Goal: Task Accomplishment & Management: Manage account settings

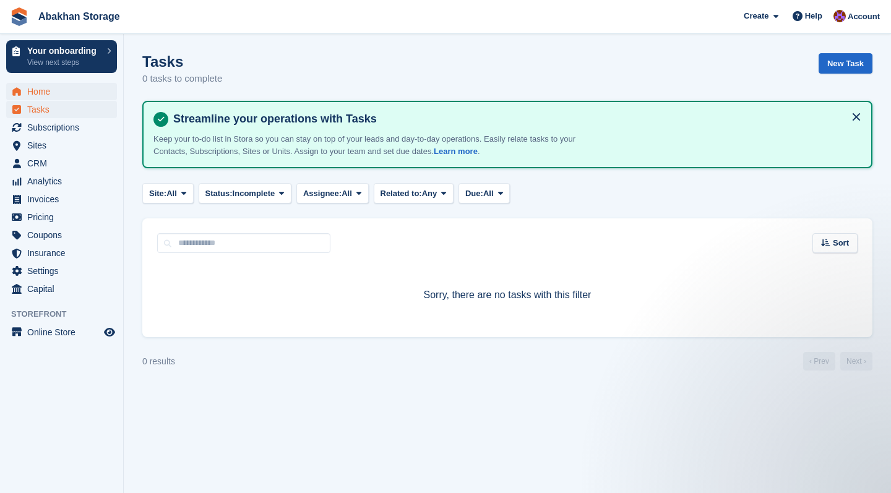
click at [41, 93] on span "Home" at bounding box center [64, 91] width 74 height 17
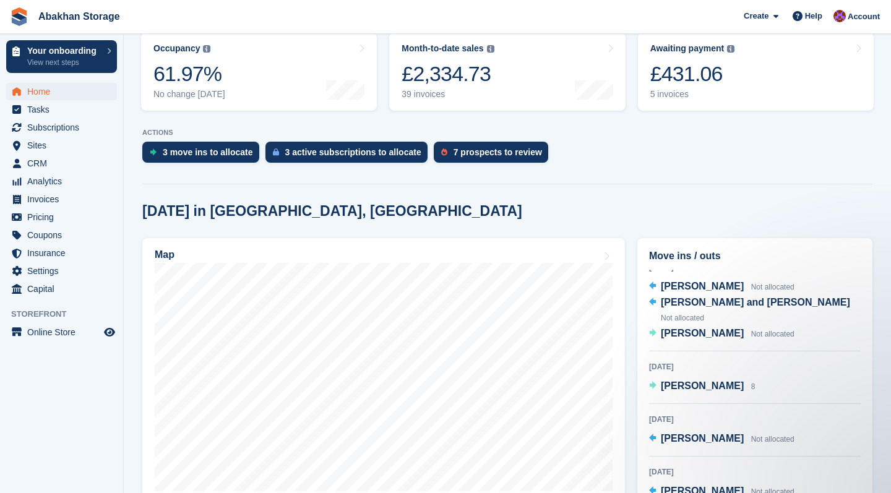
scroll to position [12, 0]
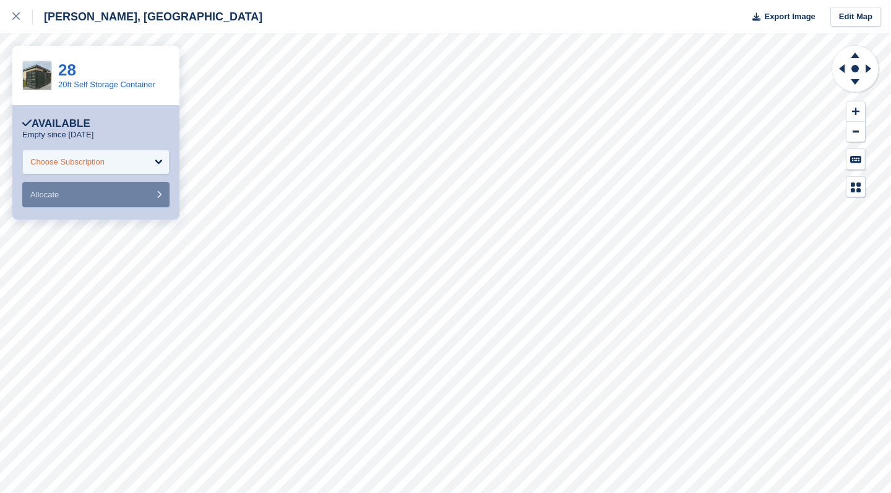
click at [121, 163] on div "Choose Subscription" at bounding box center [95, 162] width 147 height 25
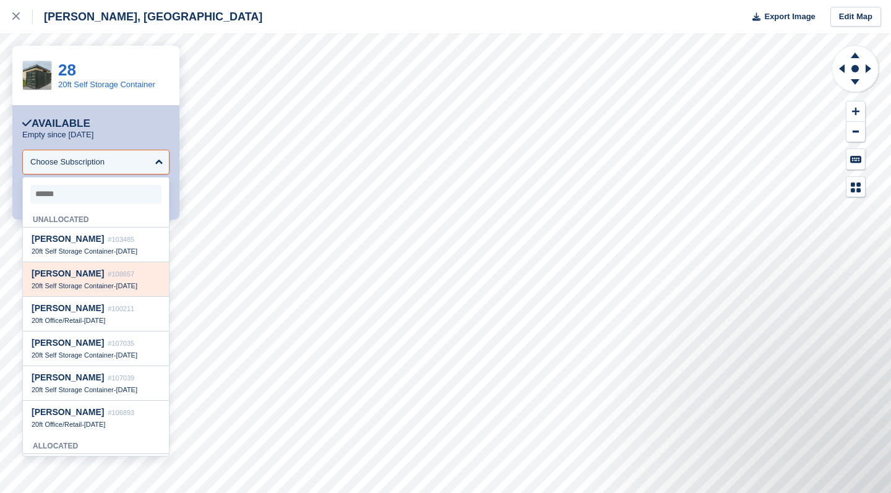
click at [120, 279] on div "Andy Jones #108657" at bounding box center [96, 273] width 129 height 11
select select "******"
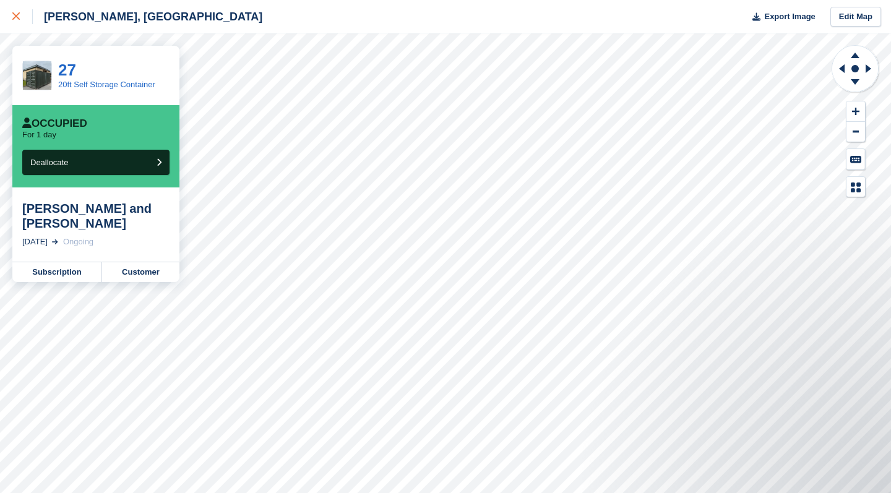
click at [11, 17] on link at bounding box center [16, 16] width 33 height 33
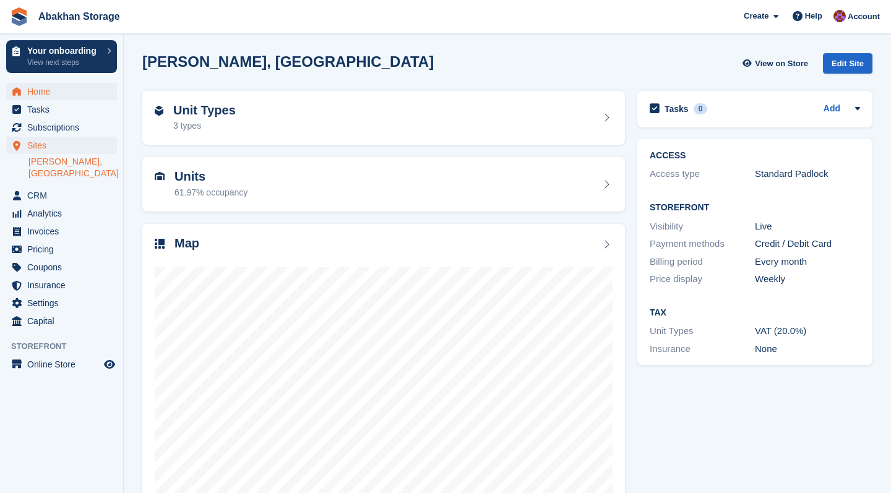
click at [45, 90] on span "Home" at bounding box center [64, 91] width 74 height 17
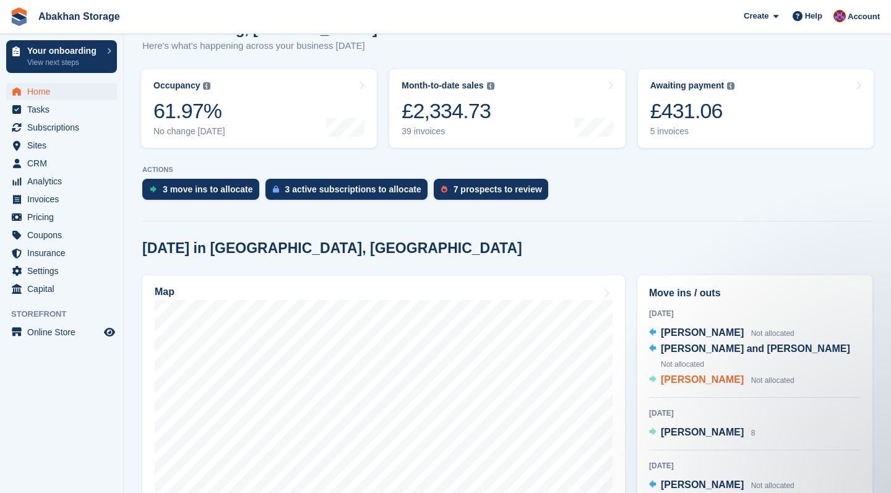
click at [696, 374] on span "[PERSON_NAME]" at bounding box center [702, 379] width 83 height 11
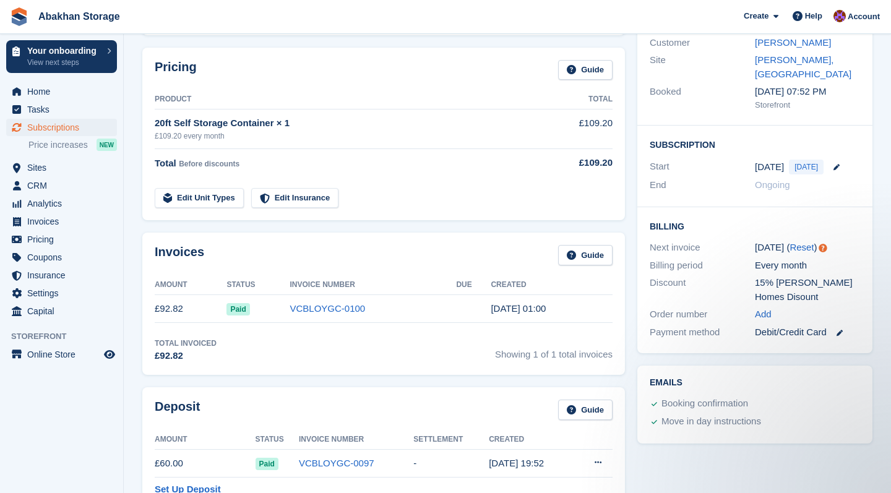
scroll to position [107, 0]
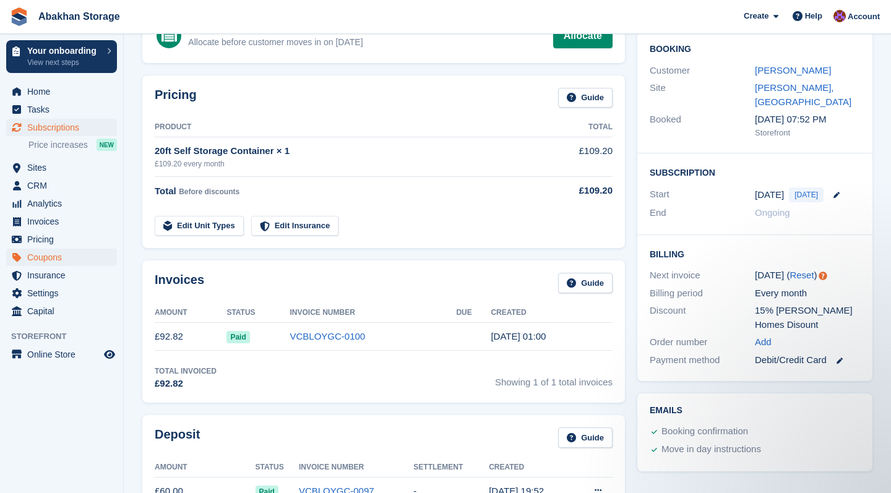
click at [73, 259] on span "Coupons" at bounding box center [64, 257] width 74 height 17
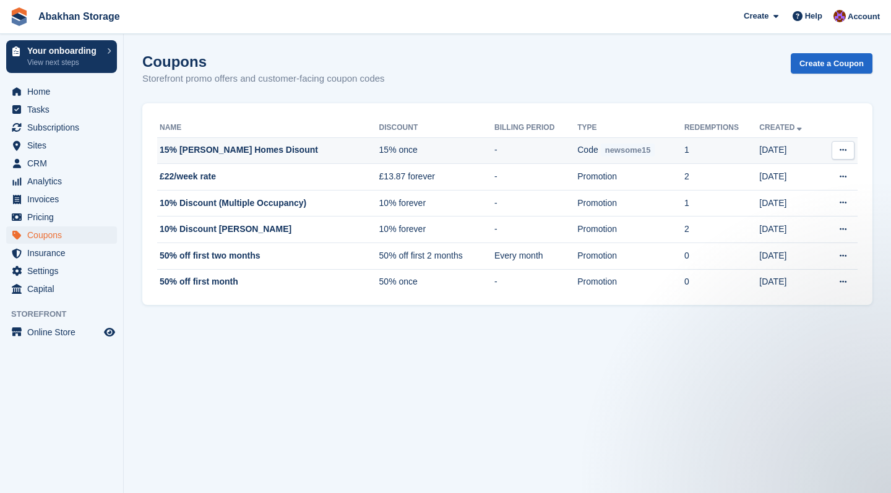
click at [725, 152] on td "1" at bounding box center [721, 150] width 75 height 27
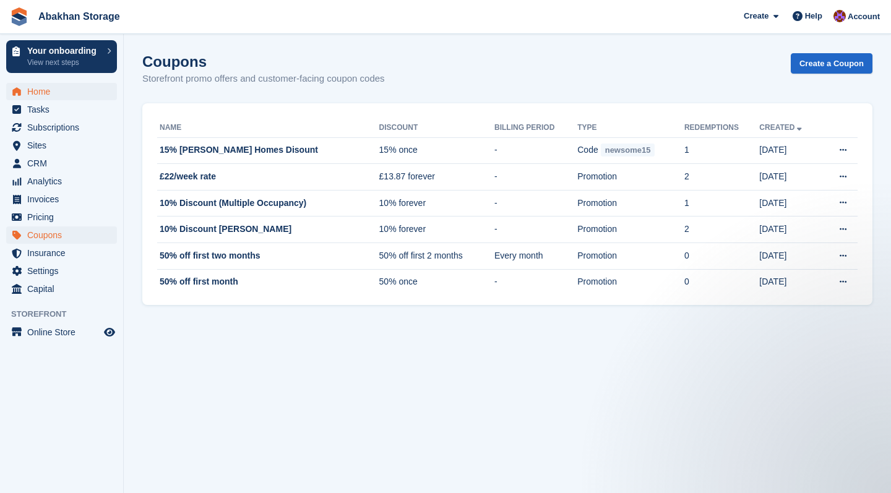
click at [87, 92] on span "Home" at bounding box center [64, 91] width 74 height 17
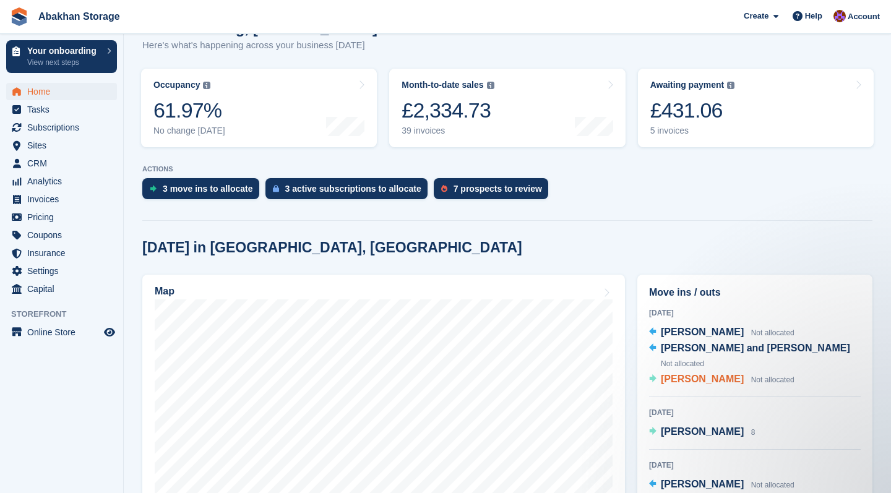
click at [694, 374] on span "[PERSON_NAME]" at bounding box center [702, 379] width 83 height 11
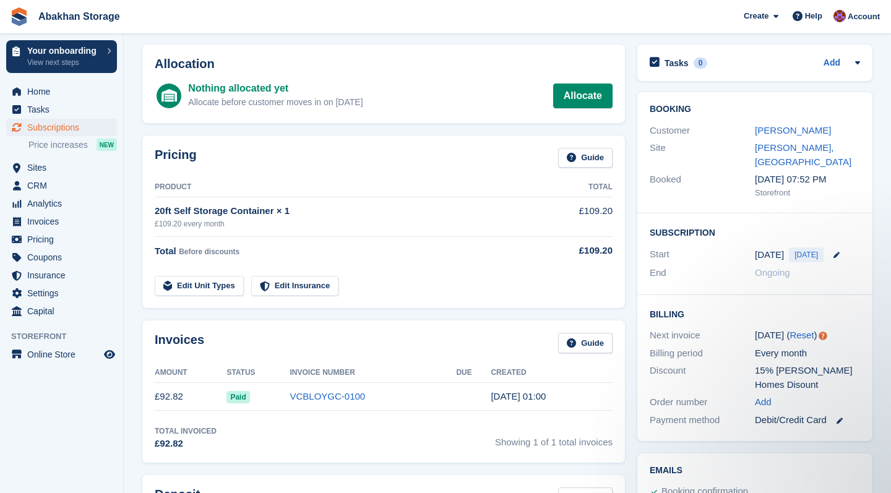
scroll to position [50, 0]
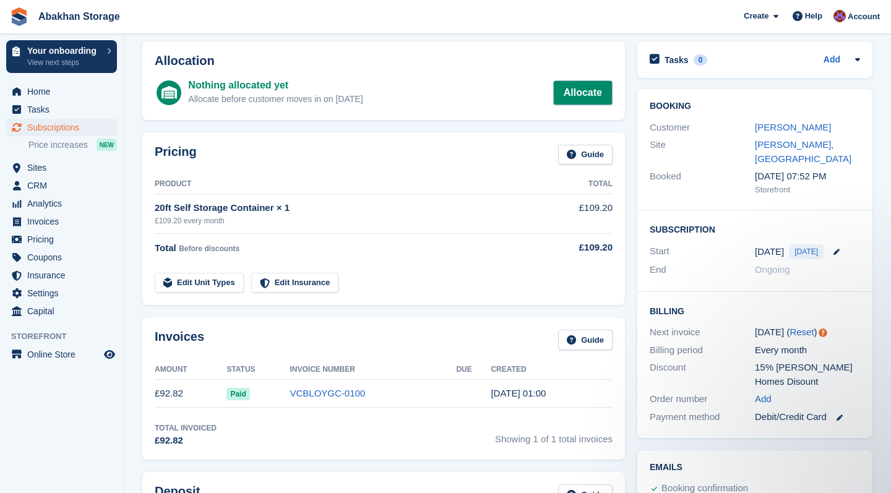
click at [591, 100] on link "Allocate" at bounding box center [582, 92] width 59 height 25
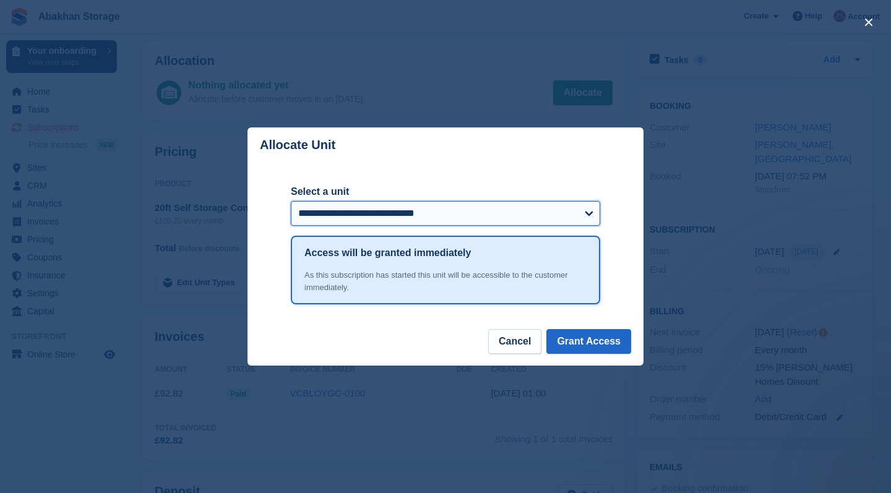
select select "******"
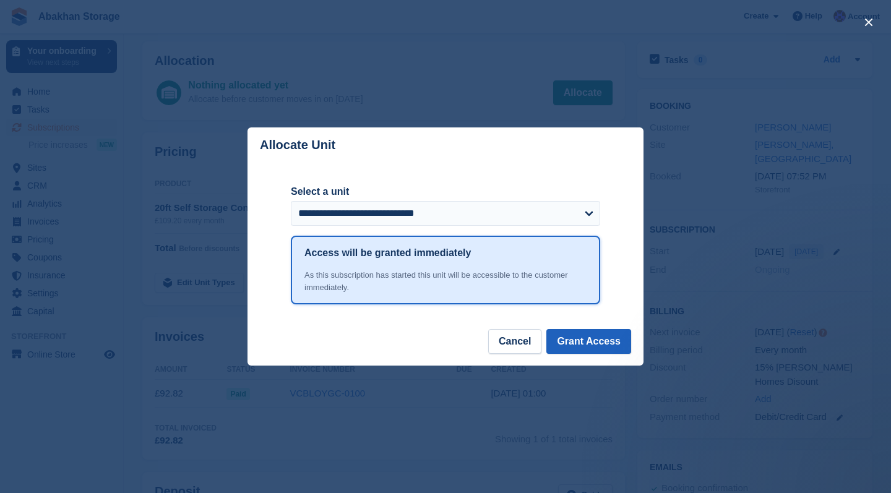
click at [580, 335] on button "Grant Access" at bounding box center [588, 341] width 85 height 25
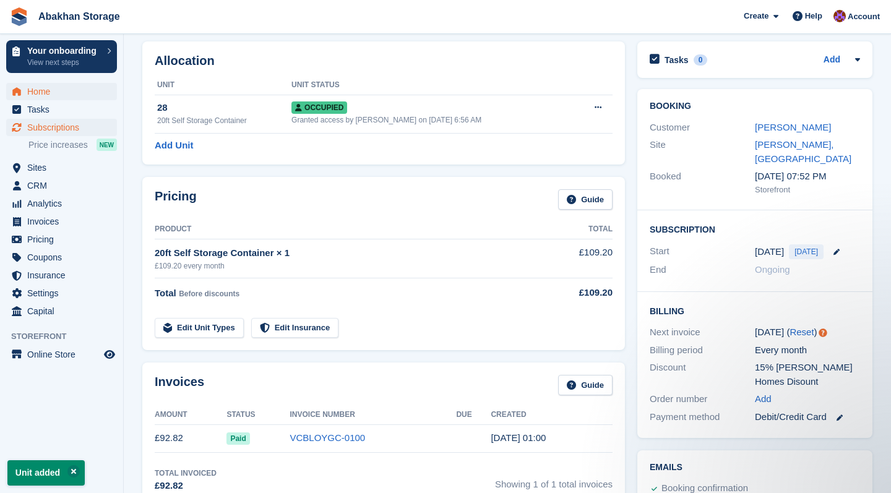
click at [56, 84] on span "Home" at bounding box center [64, 91] width 74 height 17
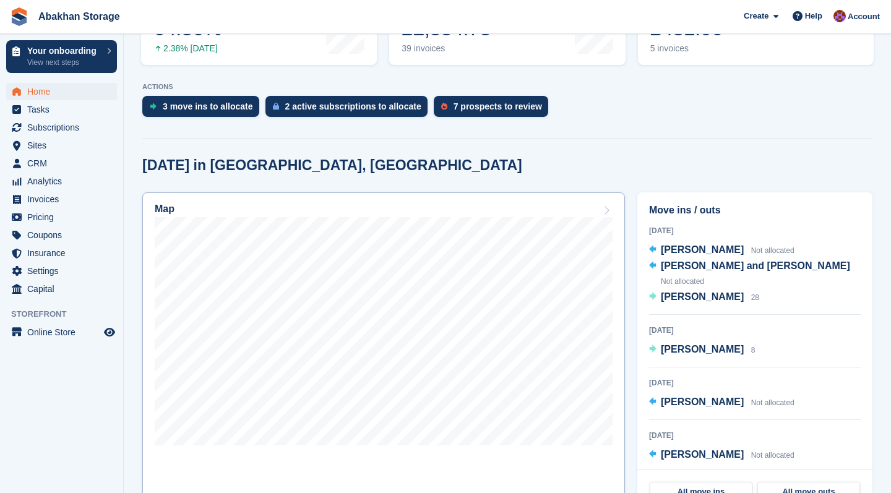
scroll to position [250, 0]
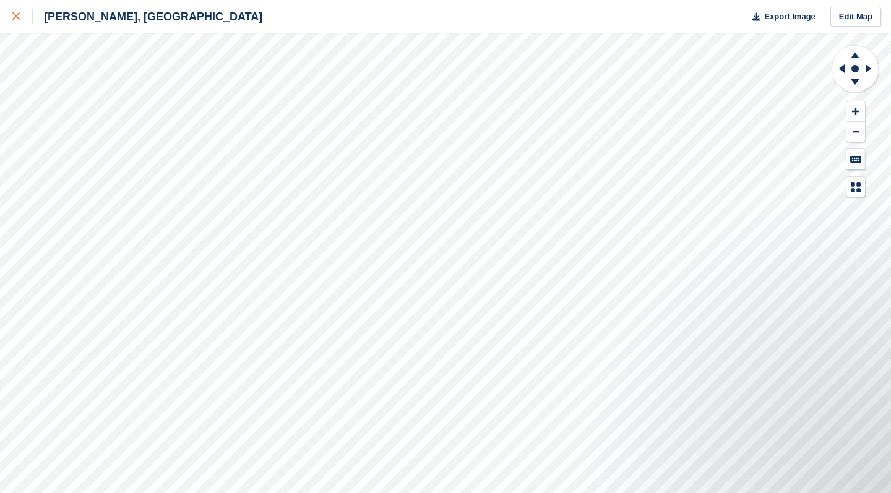
click at [20, 15] on div at bounding box center [22, 16] width 20 height 15
